Goal: Transaction & Acquisition: Purchase product/service

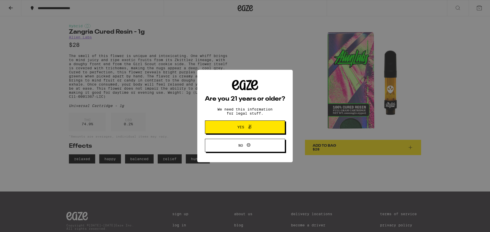
click at [230, 127] on span "Yes" at bounding box center [244, 127] width 39 height 7
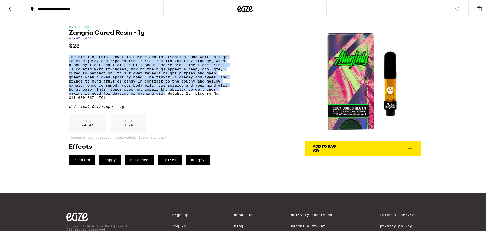
drag, startPoint x: 67, startPoint y: 57, endPoint x: 226, endPoint y: 101, distance: 164.5
click at [226, 101] on div "Hybrid Zangria Cured Resin - 1g Alien Labs $28 The smell of this flower is uniq…" at bounding box center [244, 89] width 367 height 147
copy p "The smell of this flower is unique and intoxicating. One whiff brings to mind j…"
click at [338, 71] on img at bounding box center [363, 82] width 116 height 116
click at [377, 76] on img at bounding box center [363, 82] width 116 height 116
